Goal: Task Accomplishment & Management: Complete application form

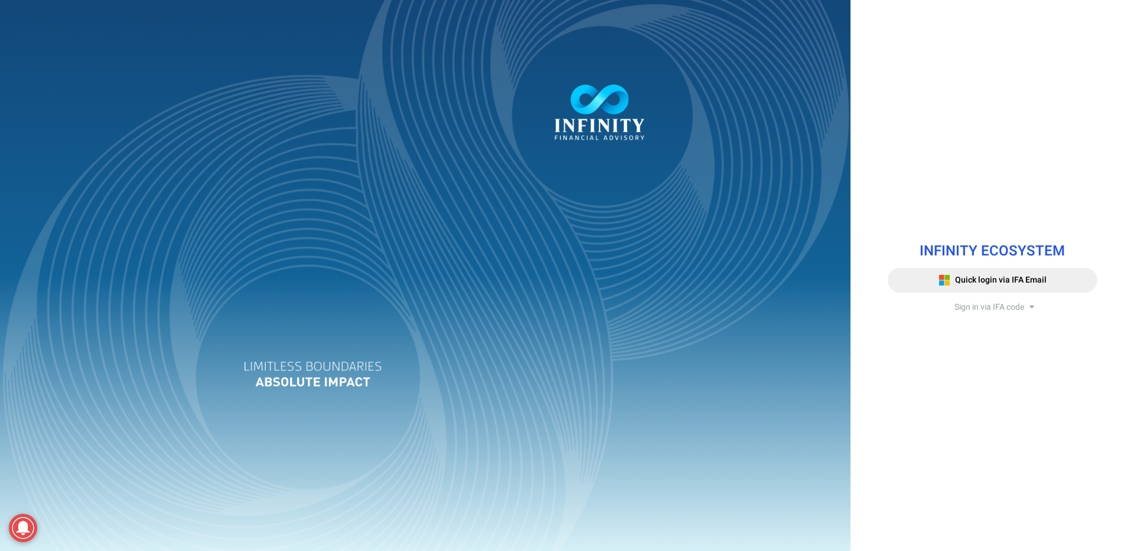
click at [1006, 305] on span "Sign in via IFA code" at bounding box center [989, 307] width 70 height 12
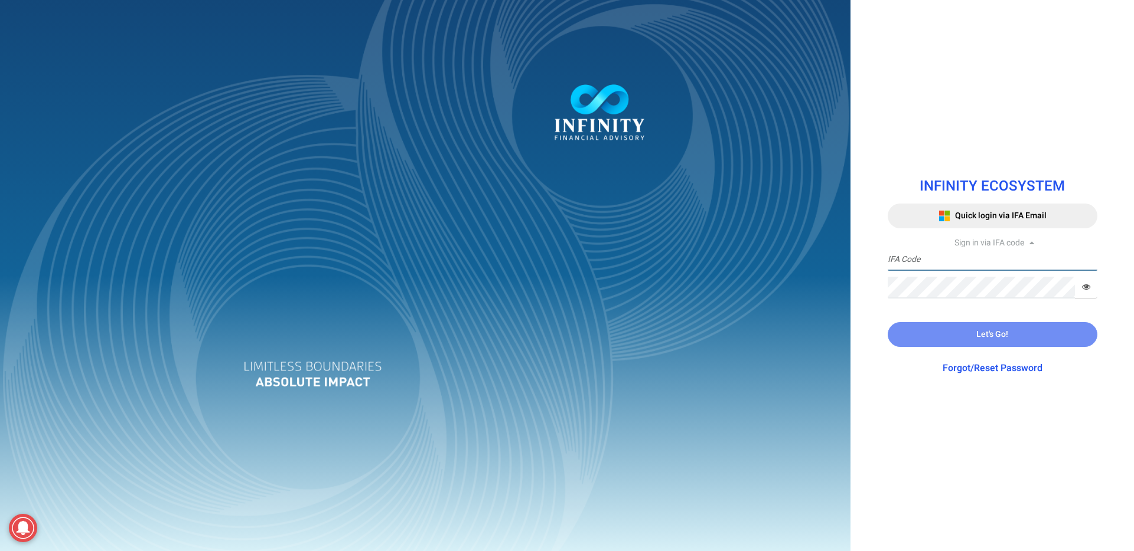
type input "ADMIN"
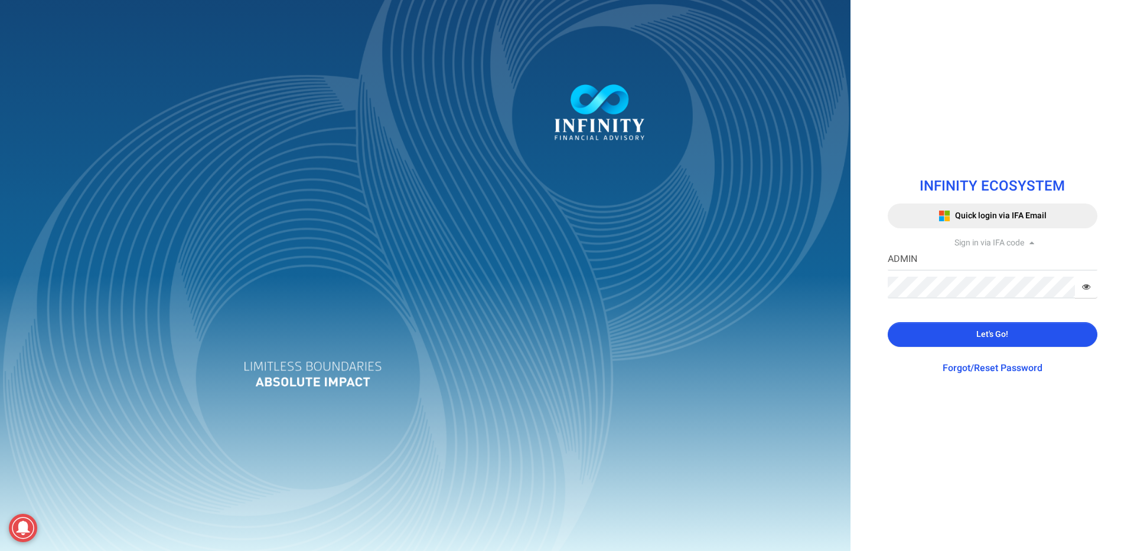
click at [992, 253] on input "ADMIN" at bounding box center [992, 260] width 210 height 22
click at [880, 309] on div "INFINITY ECOSYSTEM Quick login via IFA Email Sign in via IFA code [GEOGRAPHIC_D…" at bounding box center [992, 275] width 227 height 223
click at [913, 337] on button "Let's Go!" at bounding box center [992, 334] width 210 height 25
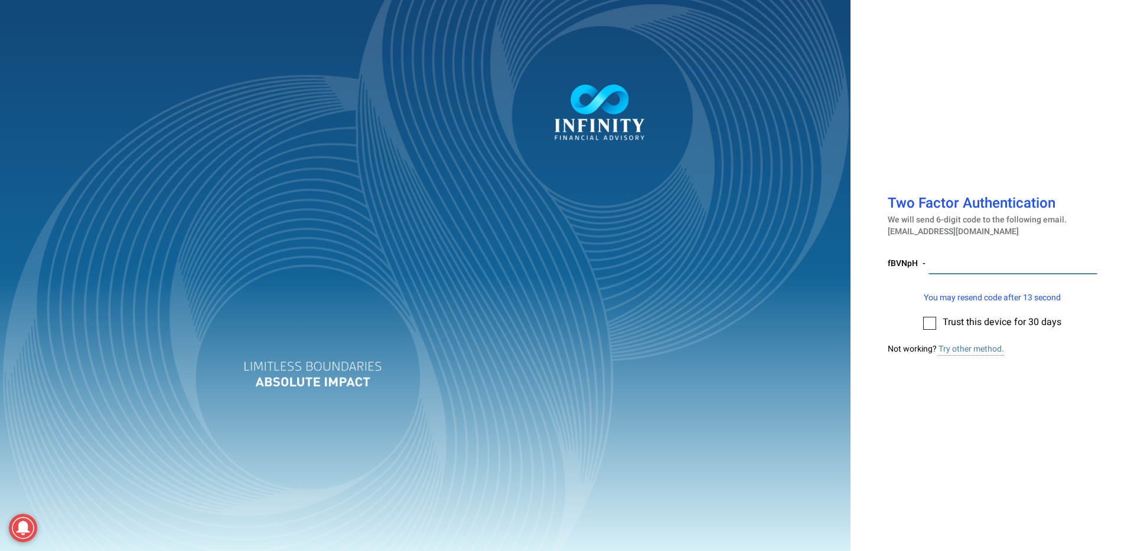
click at [969, 267] on input "number" at bounding box center [1012, 264] width 169 height 22
paste input "205243"
type input "205243"
